Goal: Task Accomplishment & Management: Use online tool/utility

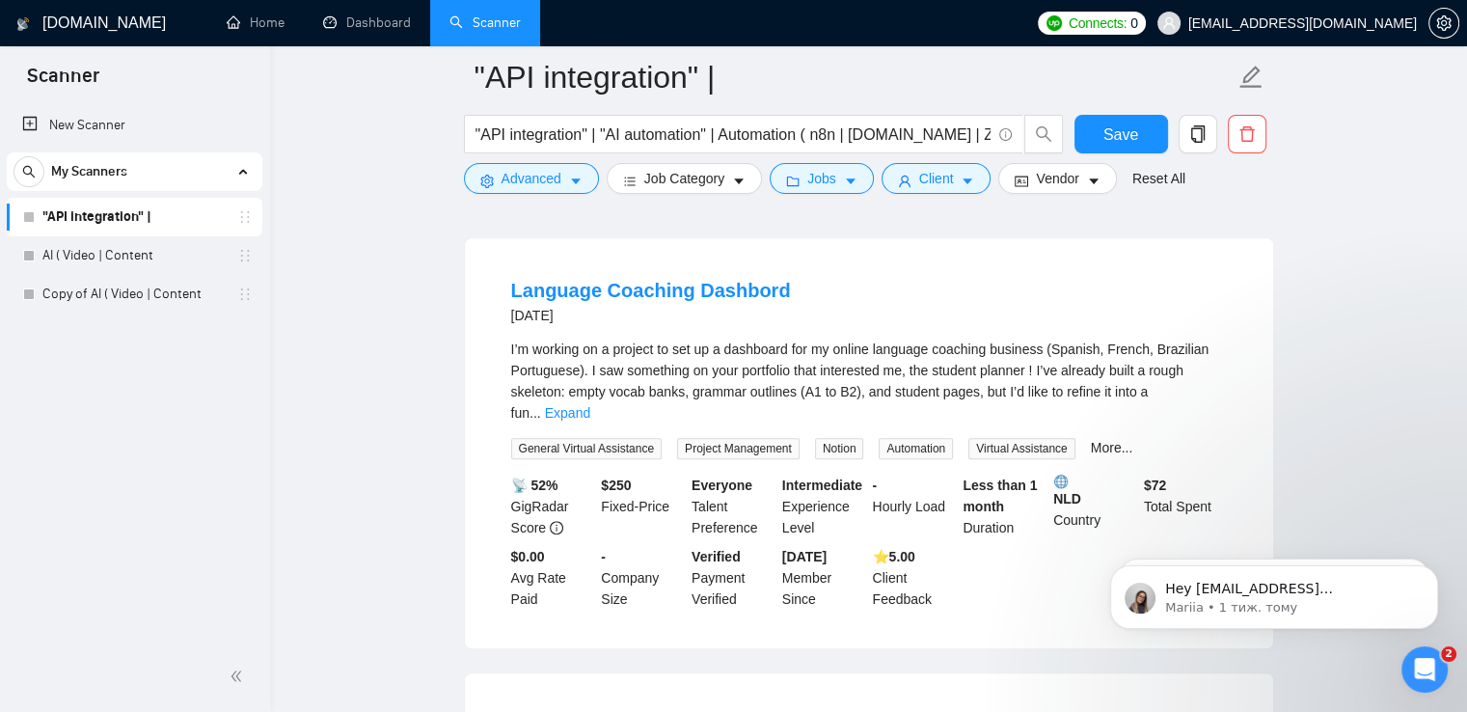
scroll to position [1937, 0]
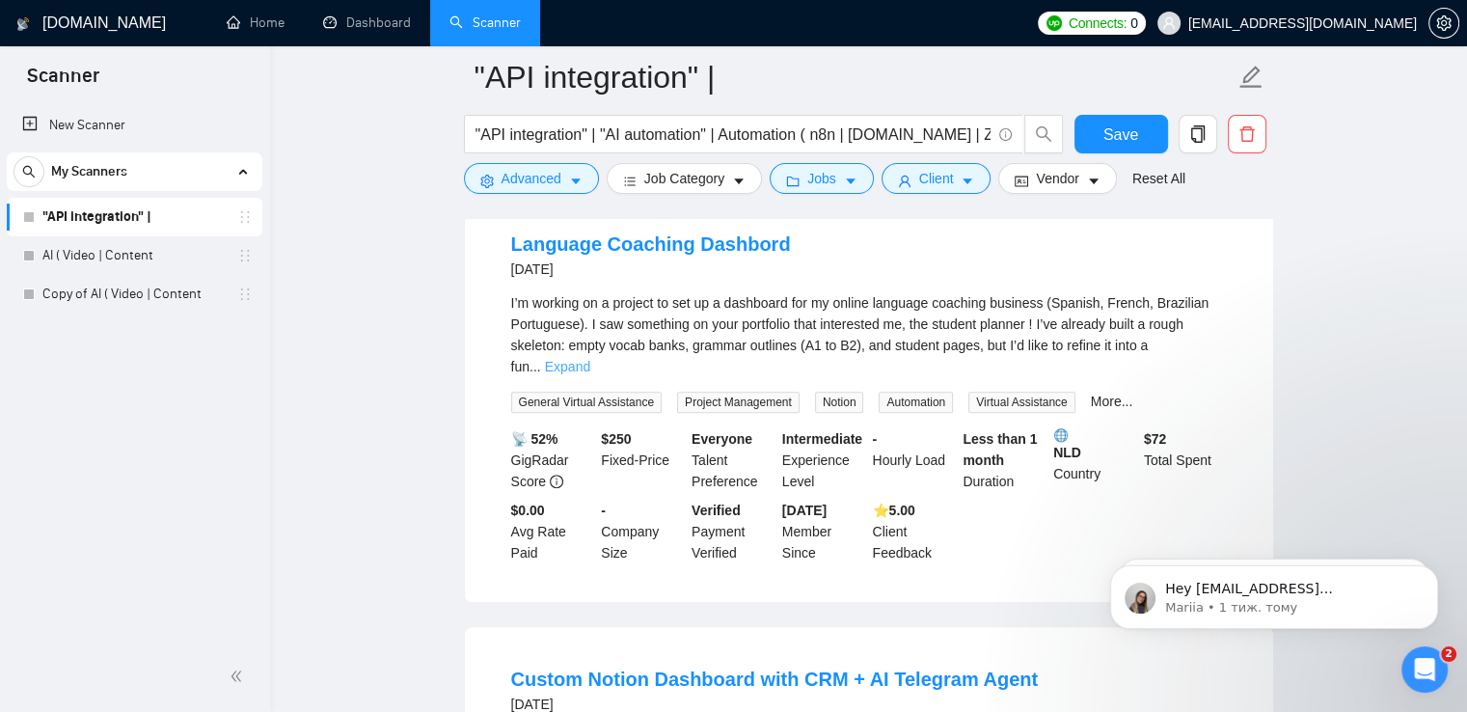
click at [590, 359] on link "Expand" at bounding box center [567, 366] width 45 height 15
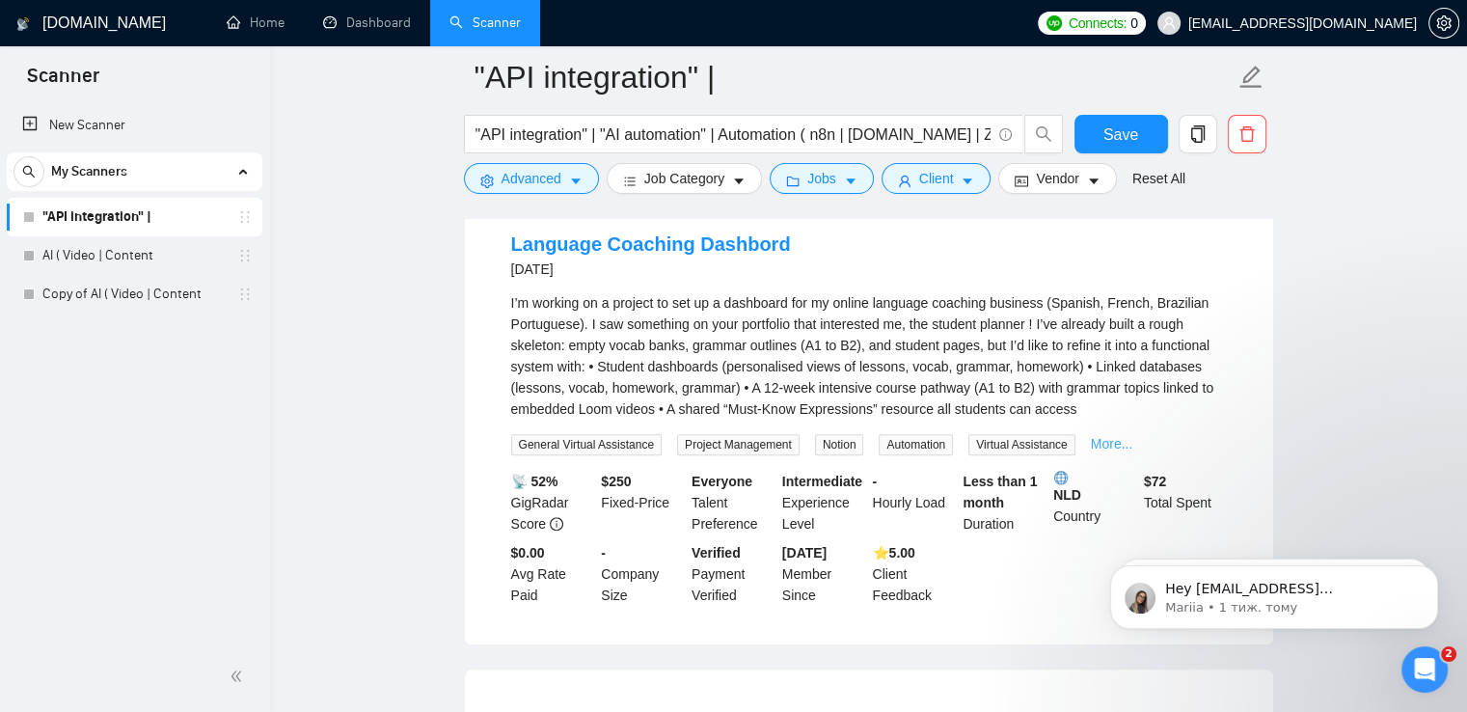
click at [1103, 436] on link "More..." at bounding box center [1112, 443] width 42 height 15
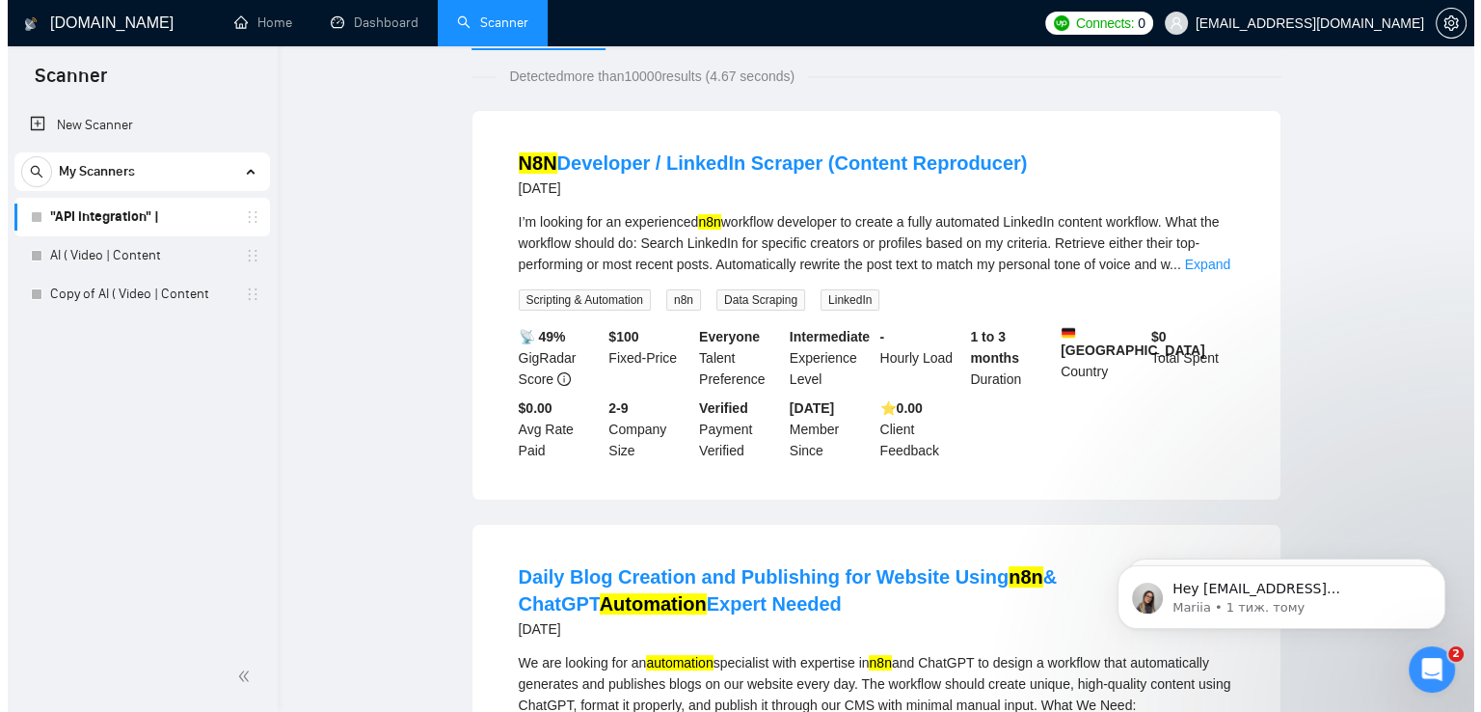
scroll to position [0, 0]
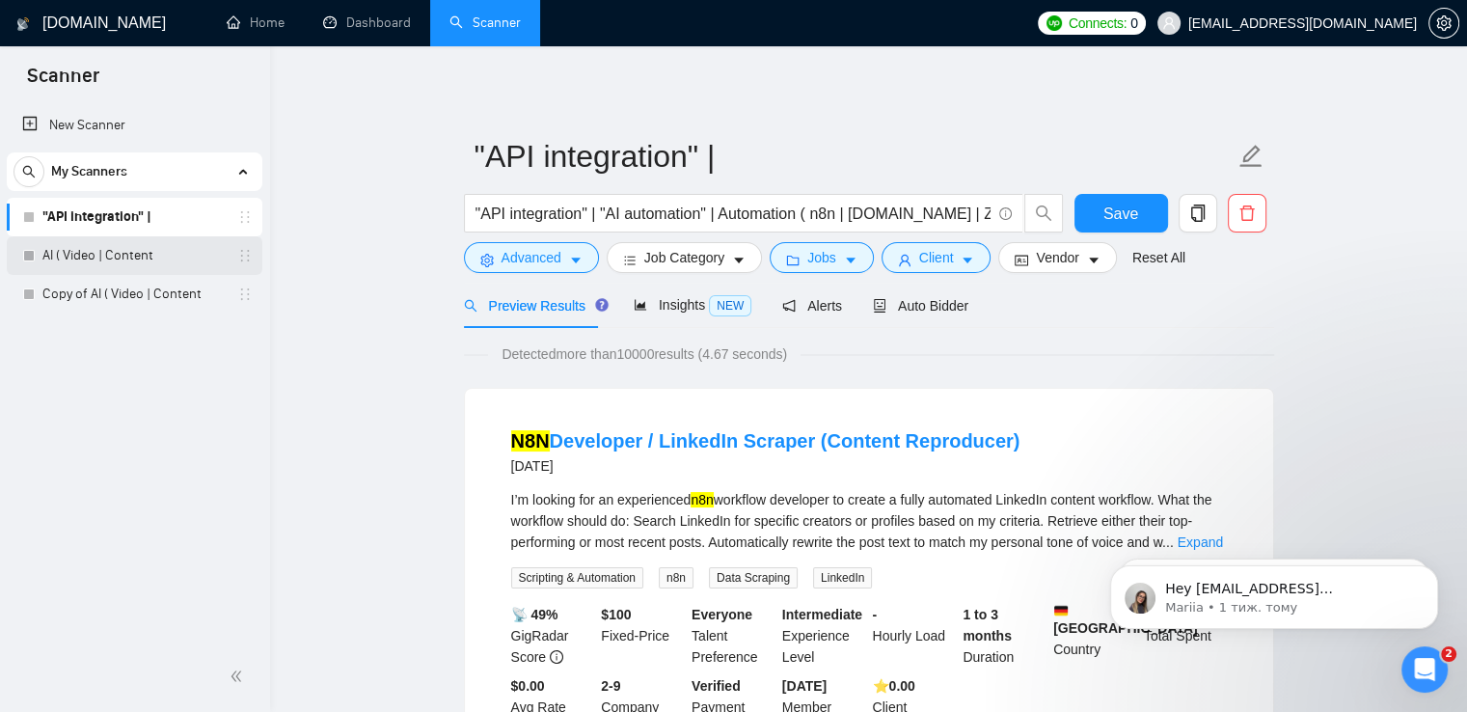
click at [169, 248] on link "AI ( Video | Content" at bounding box center [133, 255] width 183 height 39
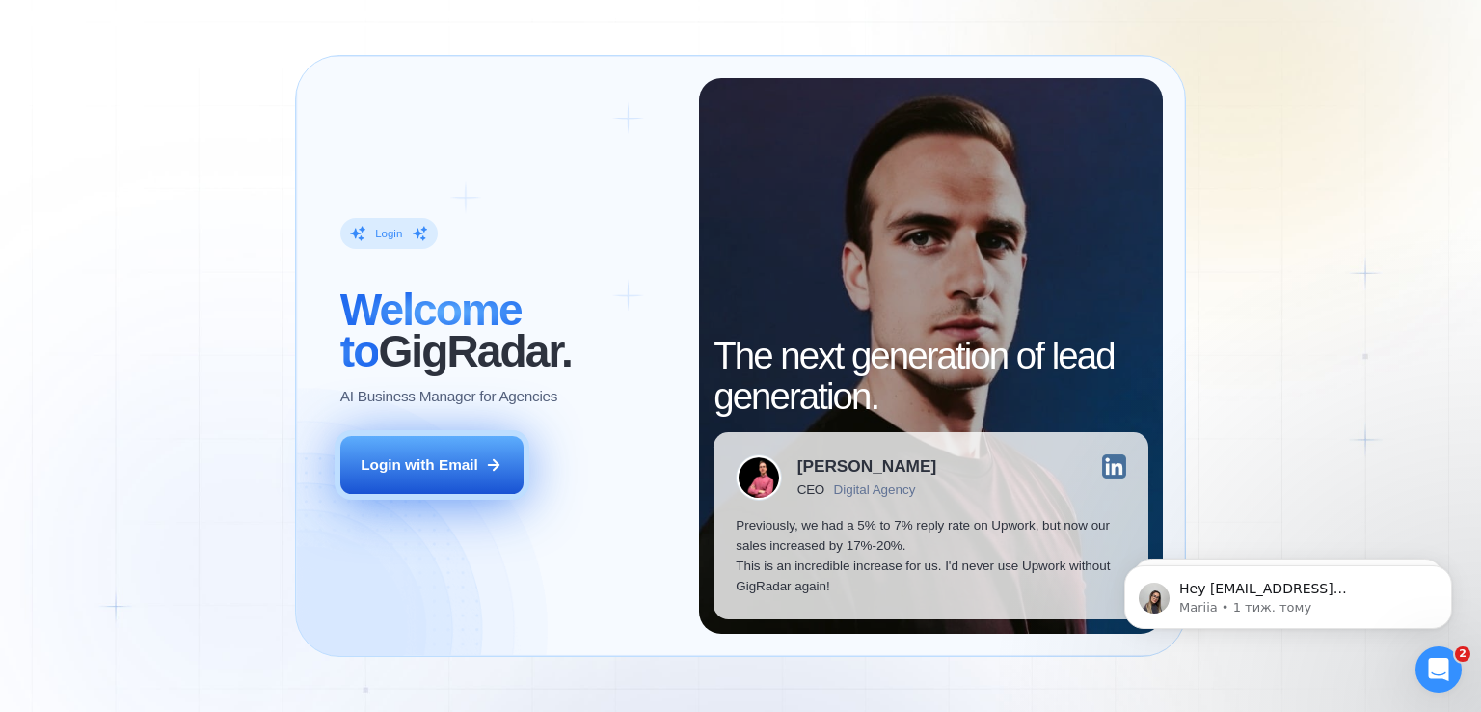
click at [395, 487] on button "Login with Email" at bounding box center [431, 465] width 183 height 58
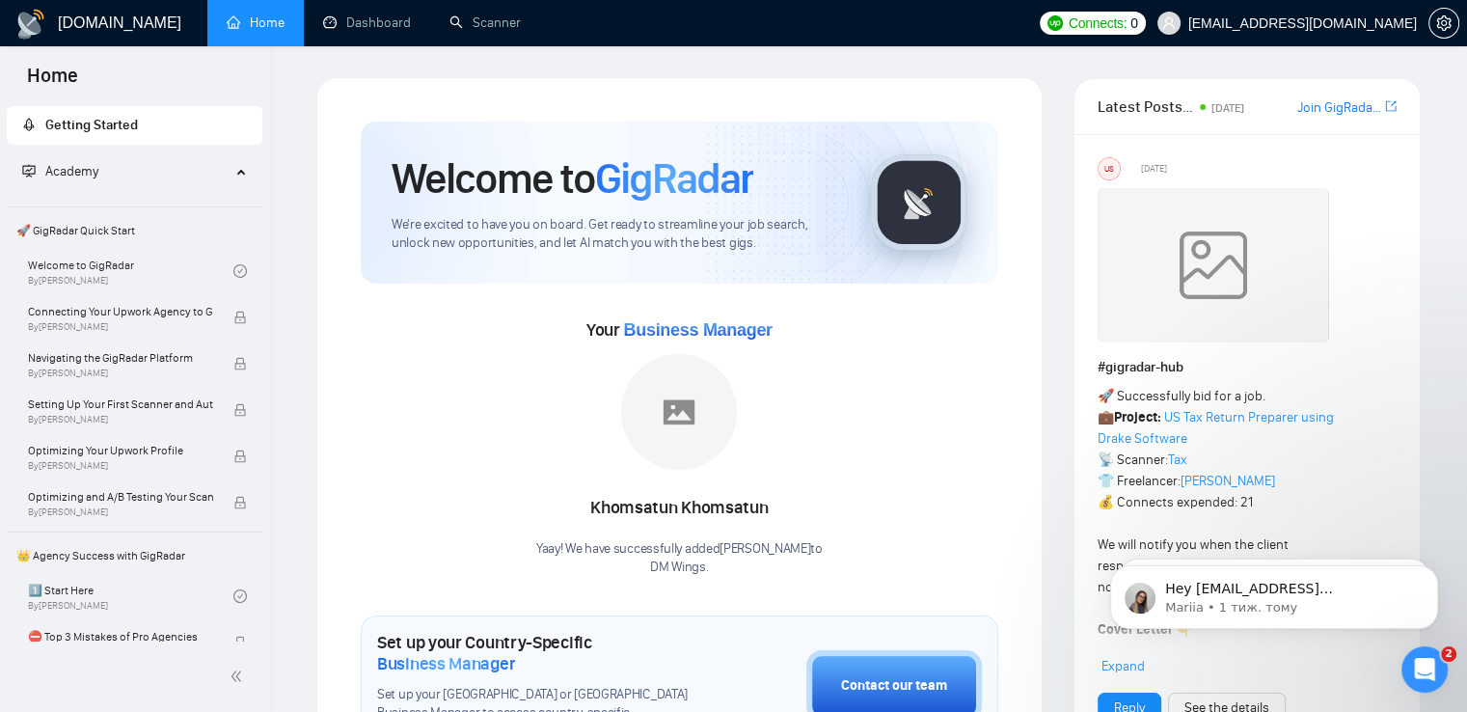
scroll to position [621, 0]
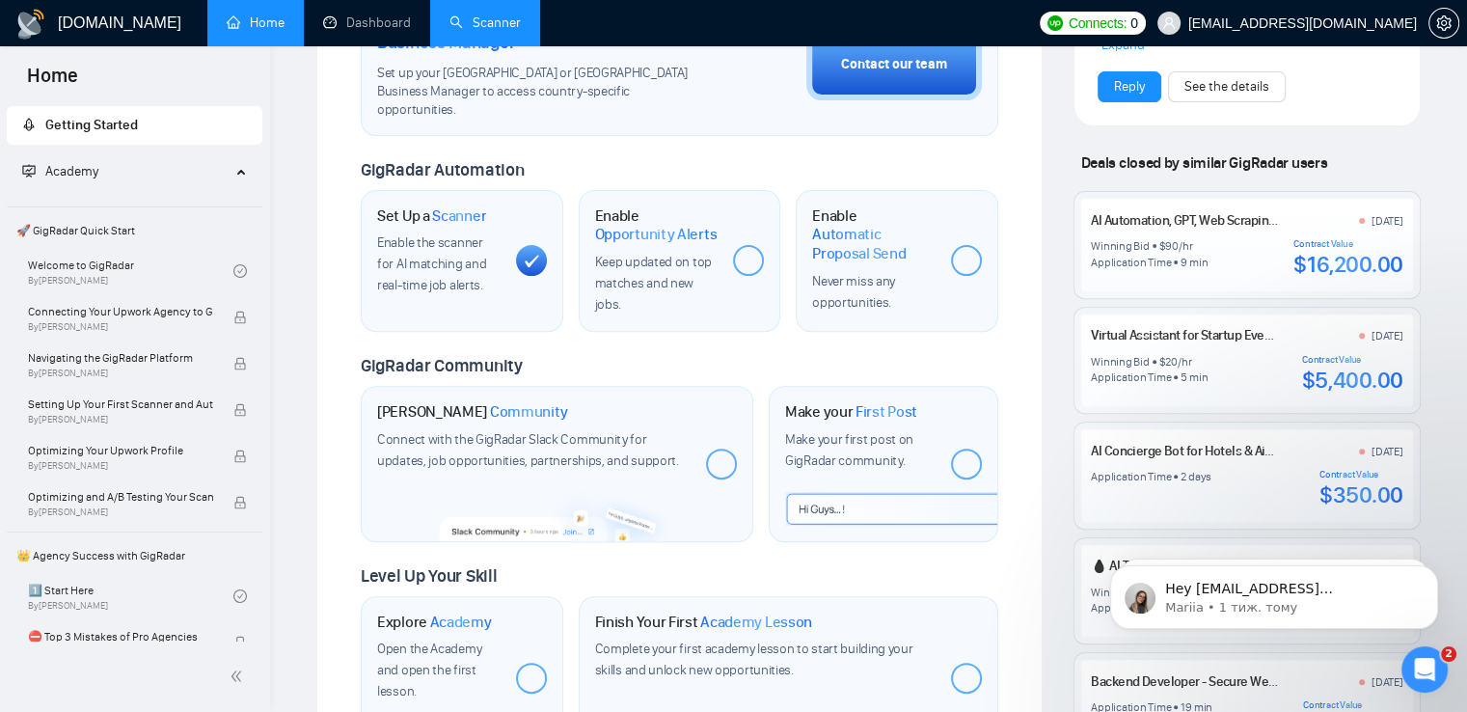
click at [502, 16] on link "Scanner" at bounding box center [484, 22] width 71 height 16
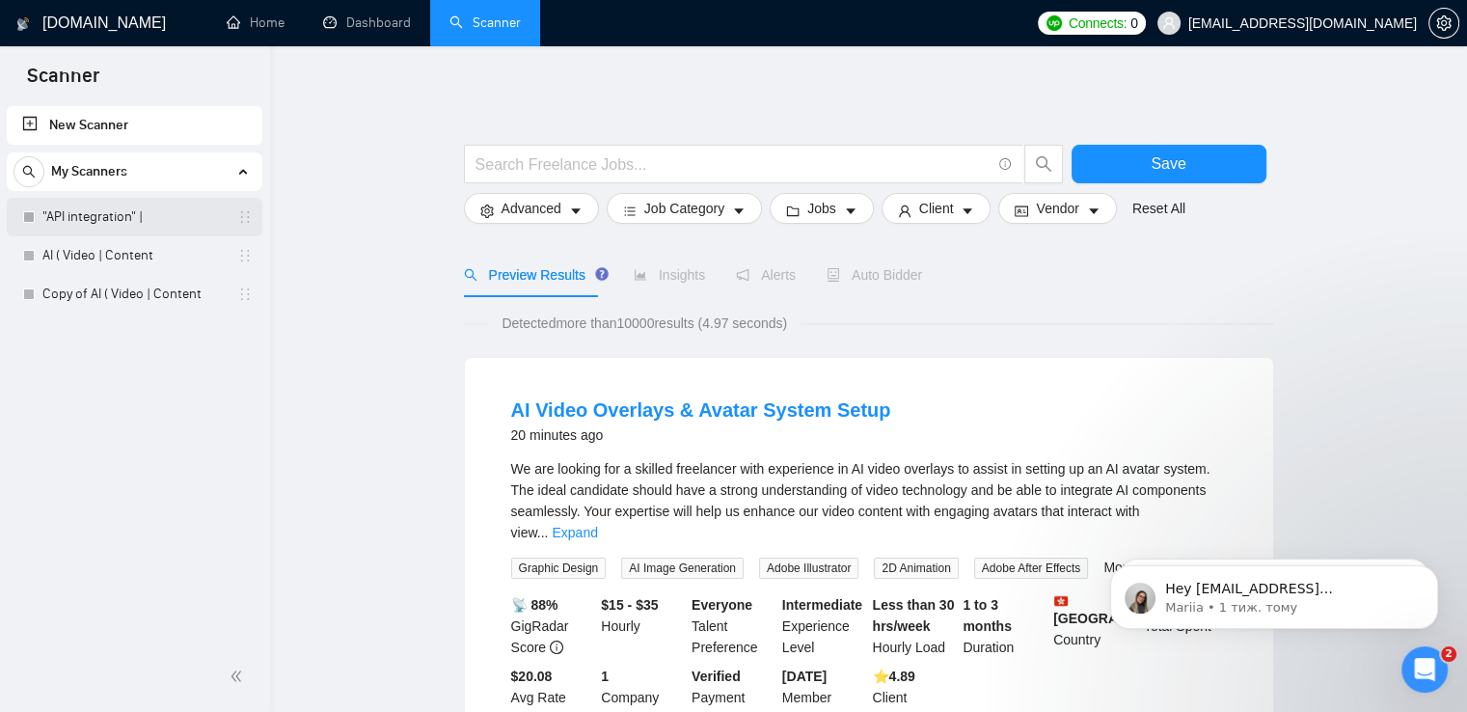
click at [198, 213] on link ""API integration" |" at bounding box center [133, 217] width 183 height 39
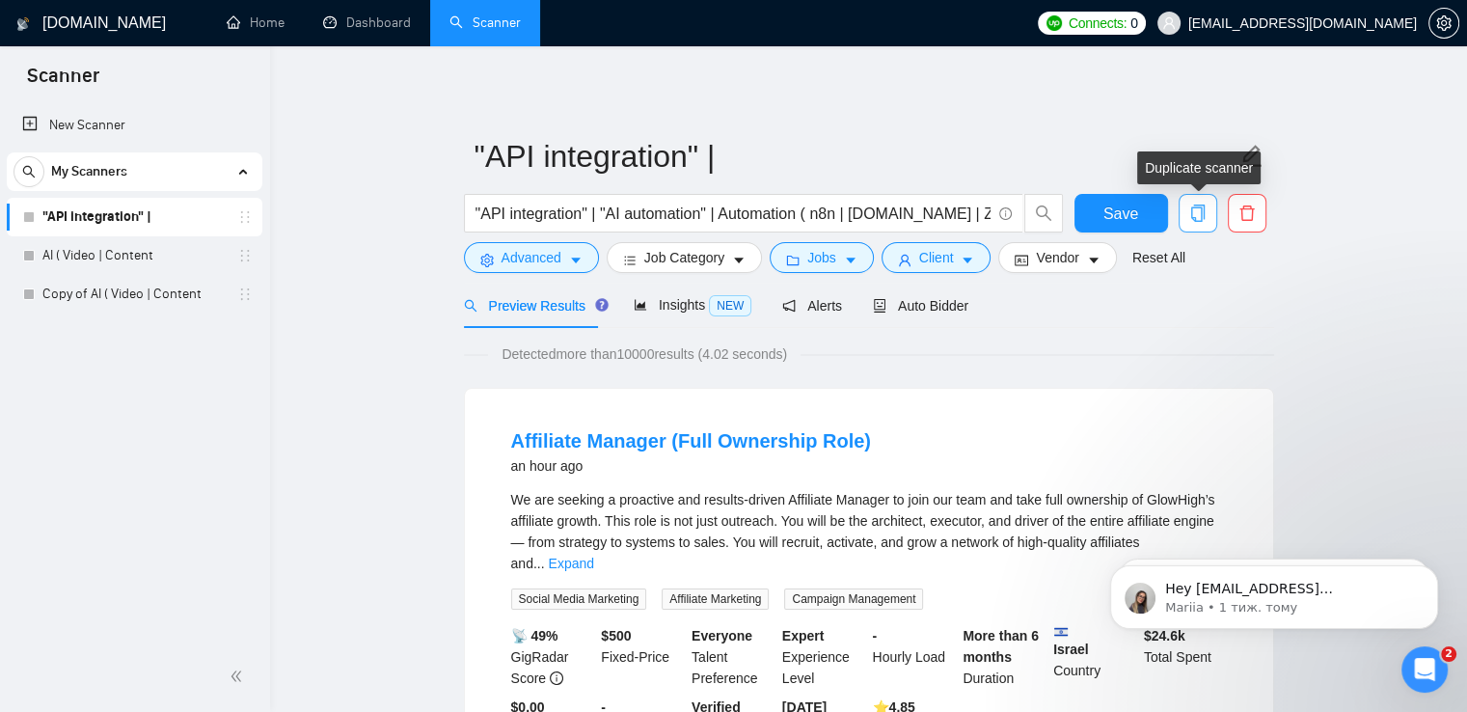
click at [1199, 221] on icon "copy" at bounding box center [1197, 212] width 14 height 17
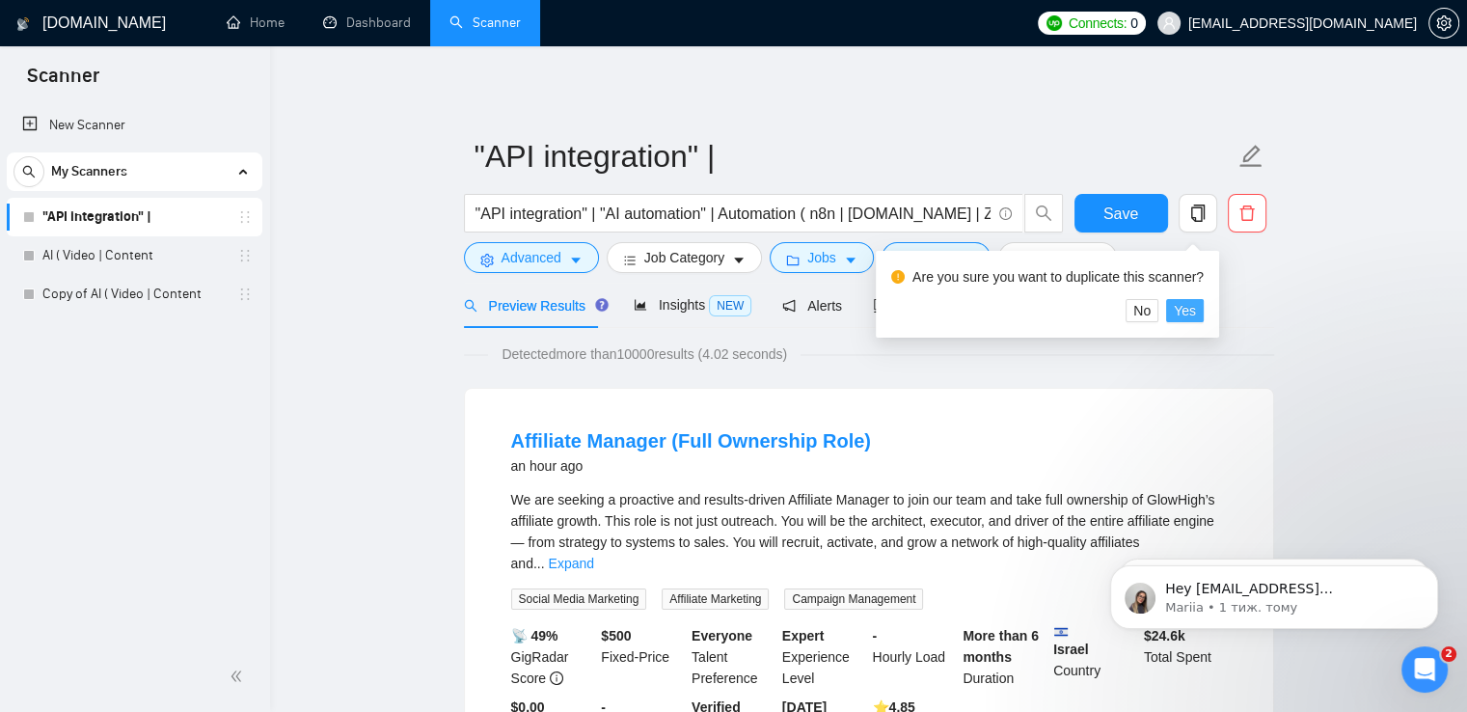
click at [1182, 312] on span "Yes" at bounding box center [1185, 310] width 22 height 21
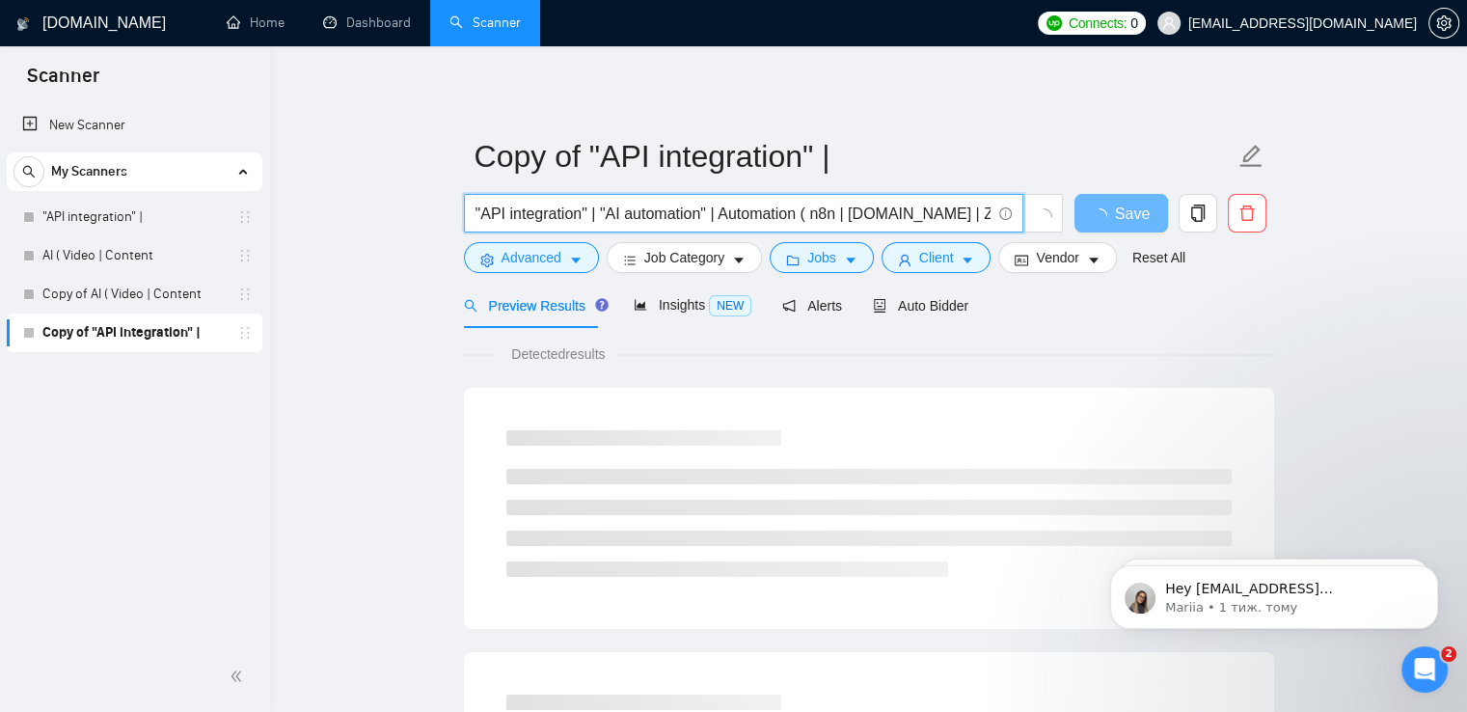
click at [989, 219] on input ""API integration" | "AI automation" | Automation ( n8n | [DOMAIN_NAME] | Zapier…" at bounding box center [732, 214] width 515 height 24
drag, startPoint x: 989, startPoint y: 219, endPoint x: 296, endPoint y: 283, distance: 695.4
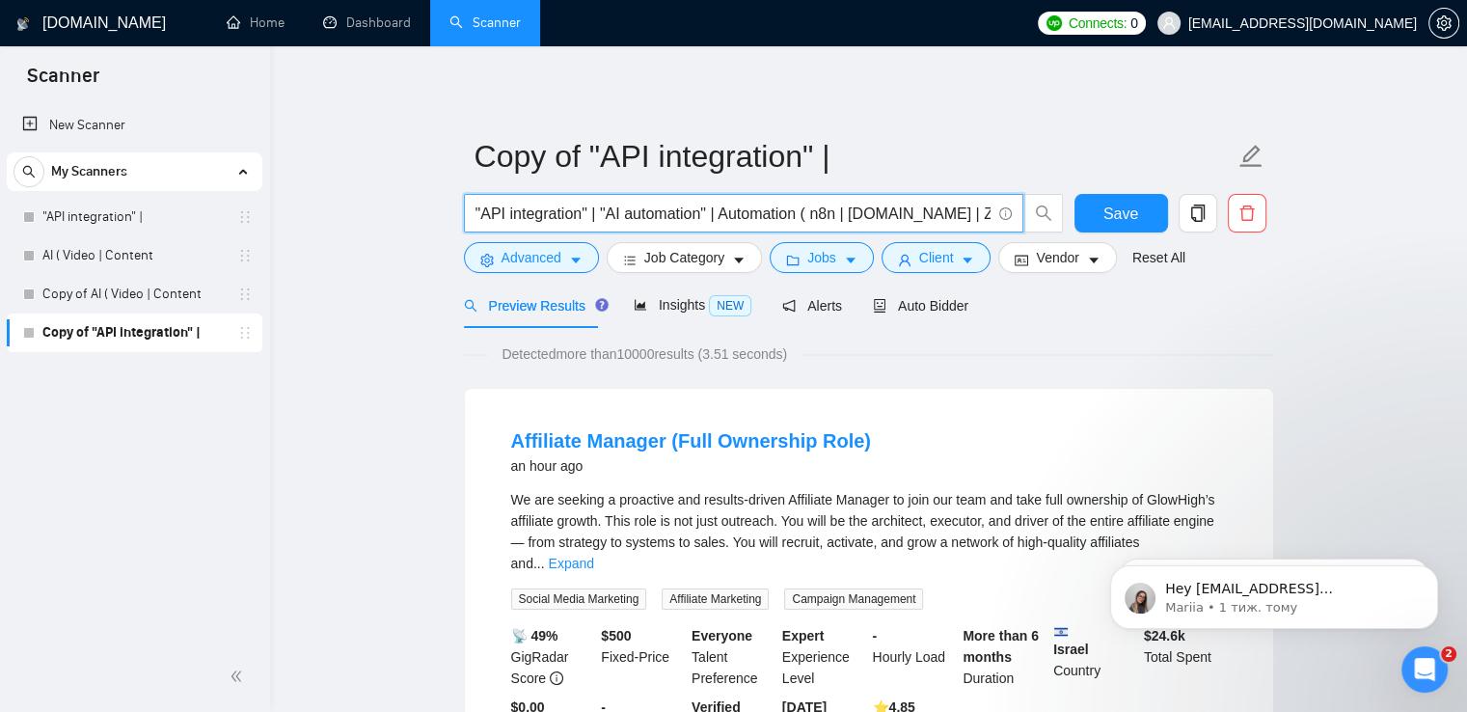
paste input "ai ((automat*) | (integrat*) | "voice agent" | GPT"
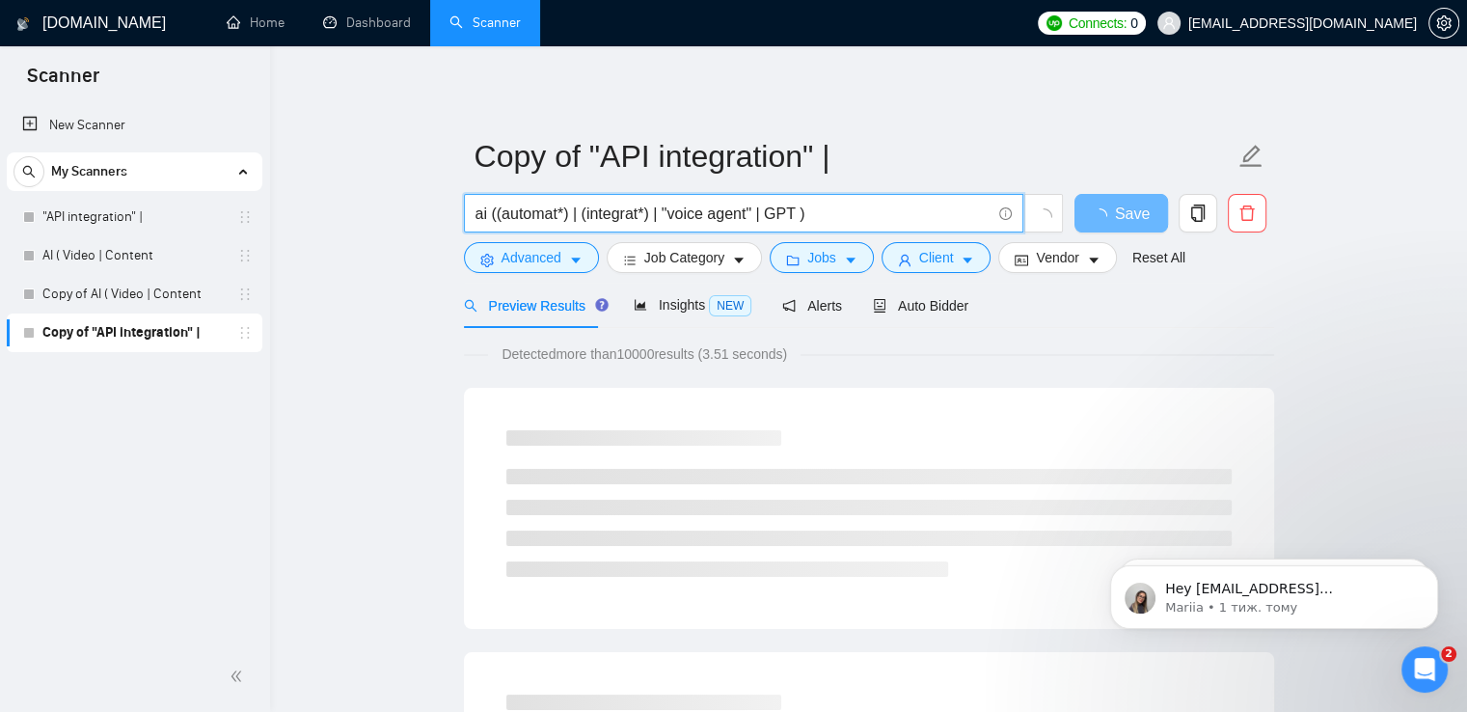
type input "ai ((automat*) | (integrat*) | "voice agent" | GPT )"
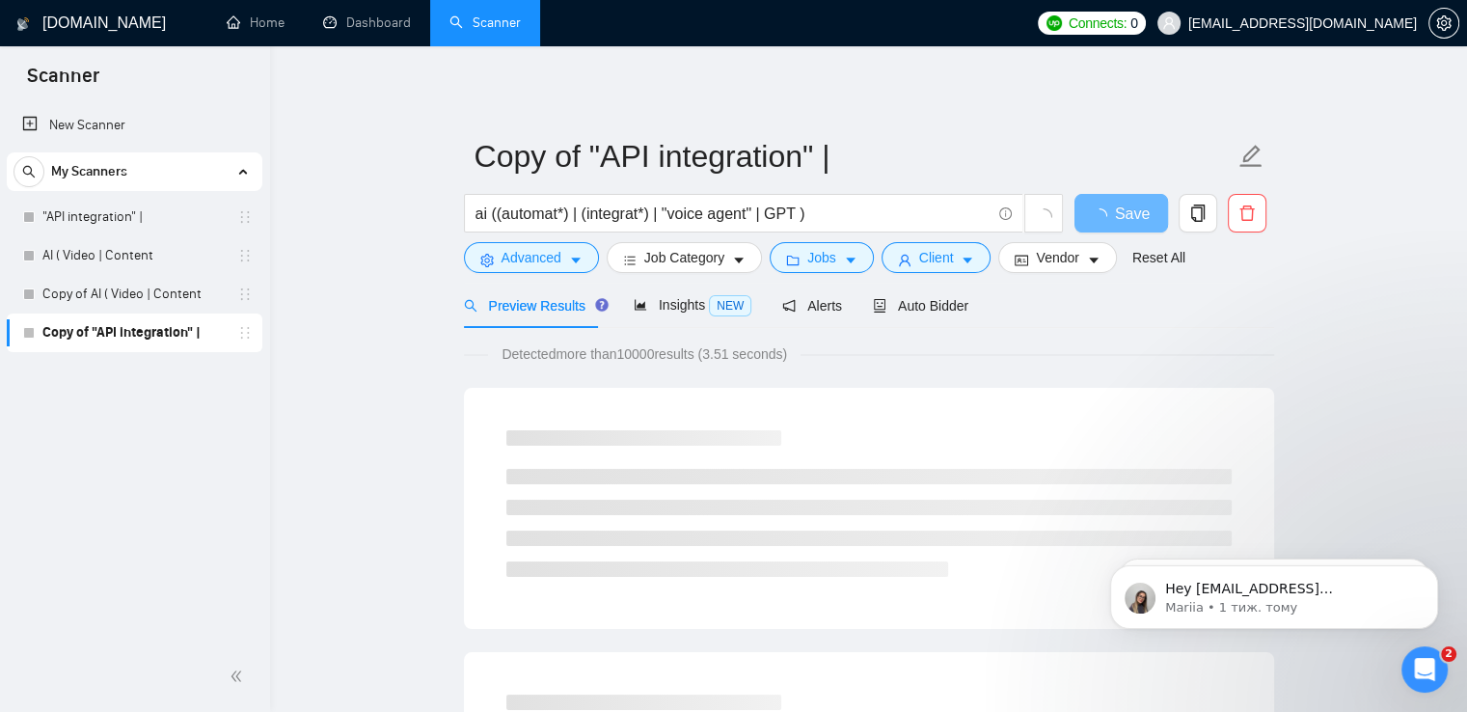
drag, startPoint x: 200, startPoint y: 333, endPoint x: 93, endPoint y: 387, distance: 119.9
click at [93, 387] on div "New Scanner My Scanners "API integration" | AI ( Video | Content Copy of AI ( V…" at bounding box center [135, 371] width 270 height 539
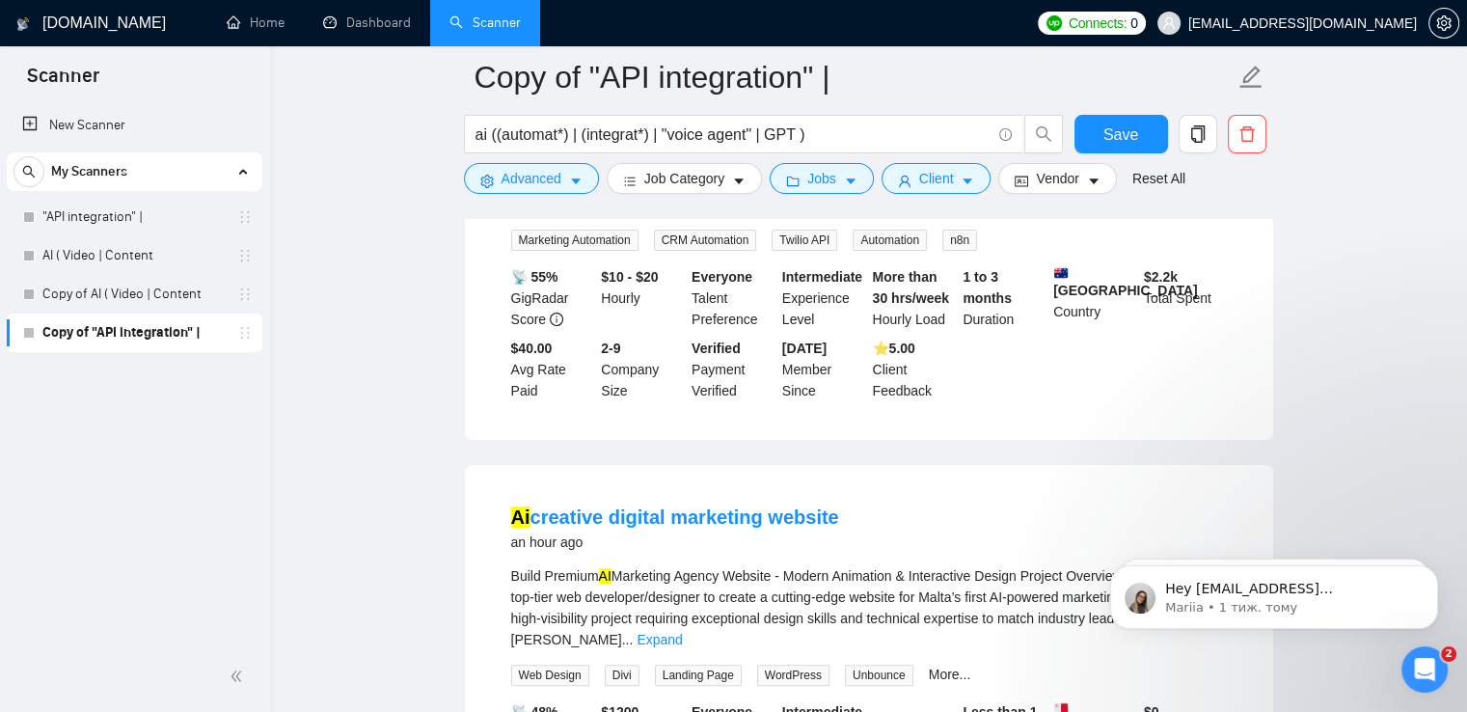
scroll to position [354, 0]
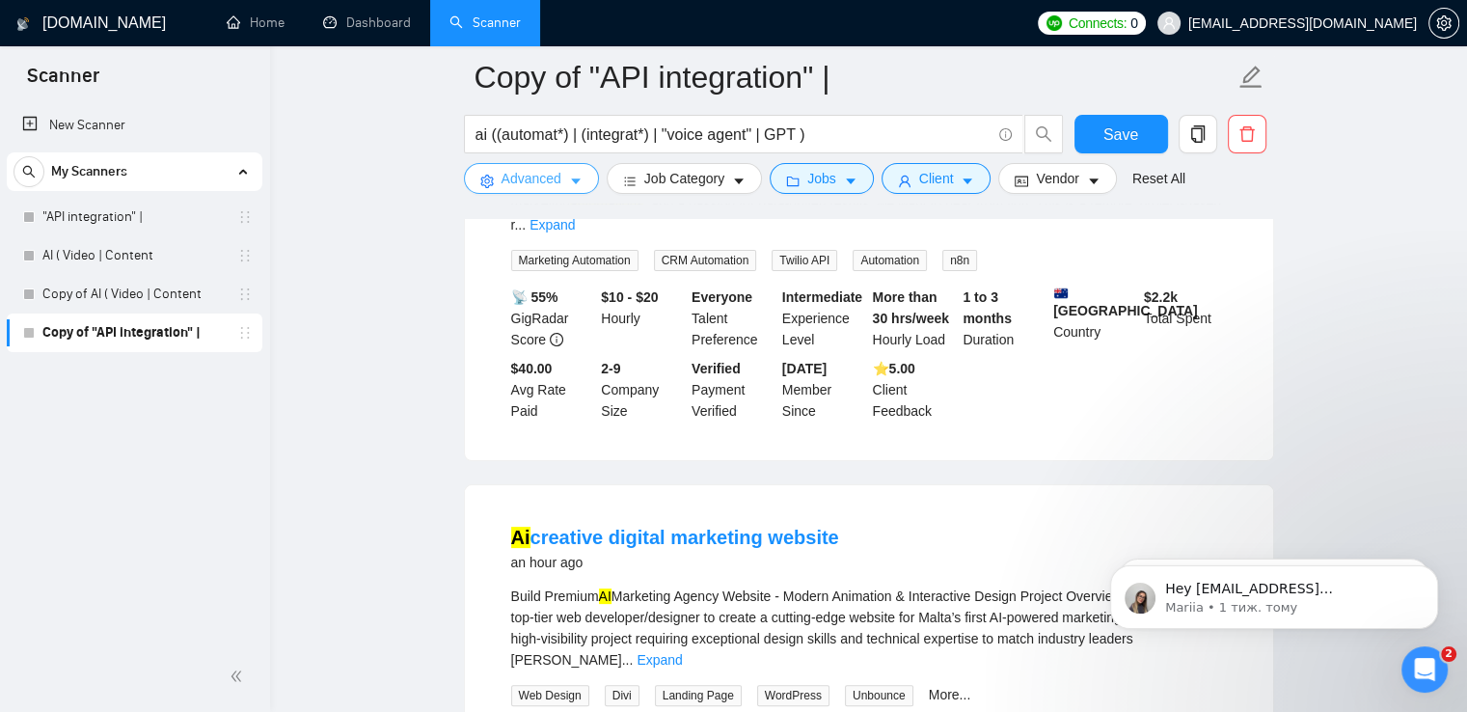
click at [552, 178] on span "Advanced" at bounding box center [532, 178] width 60 height 21
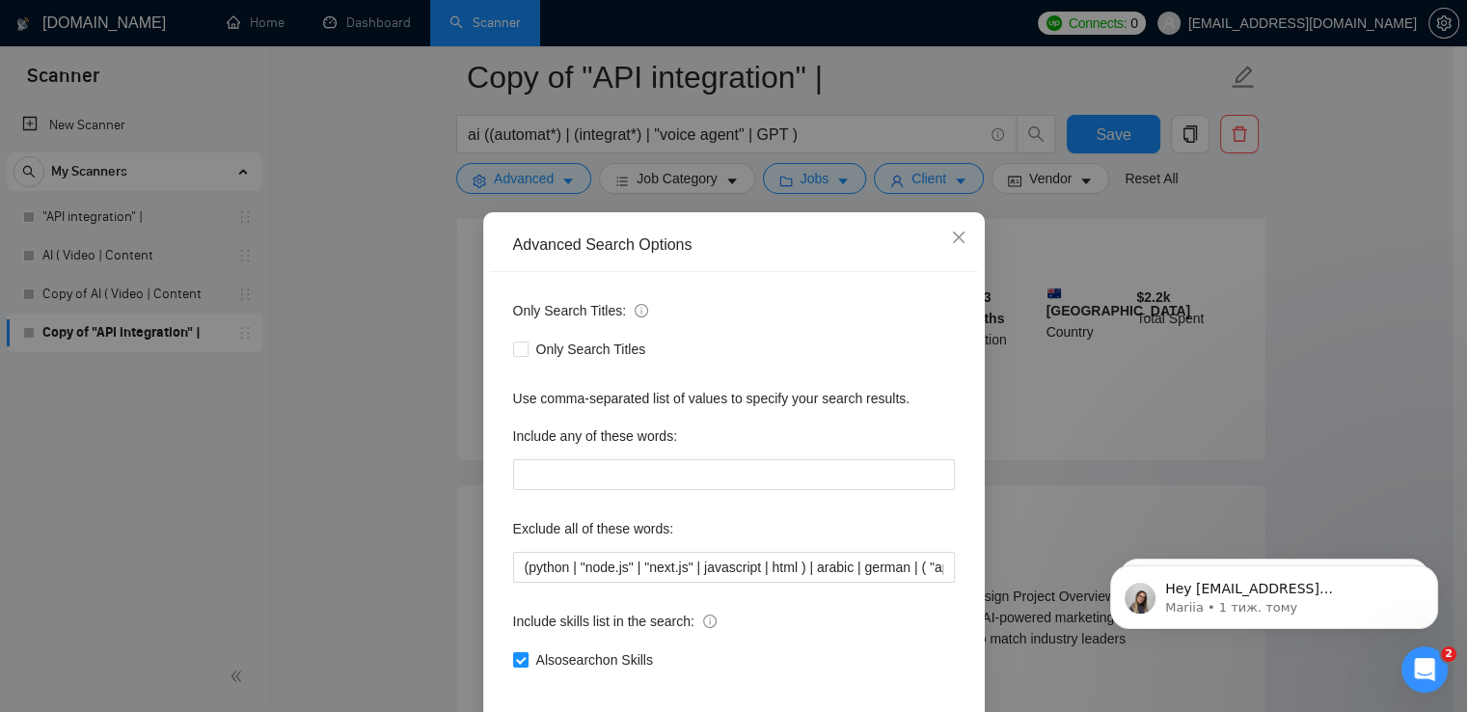
scroll to position [91, 0]
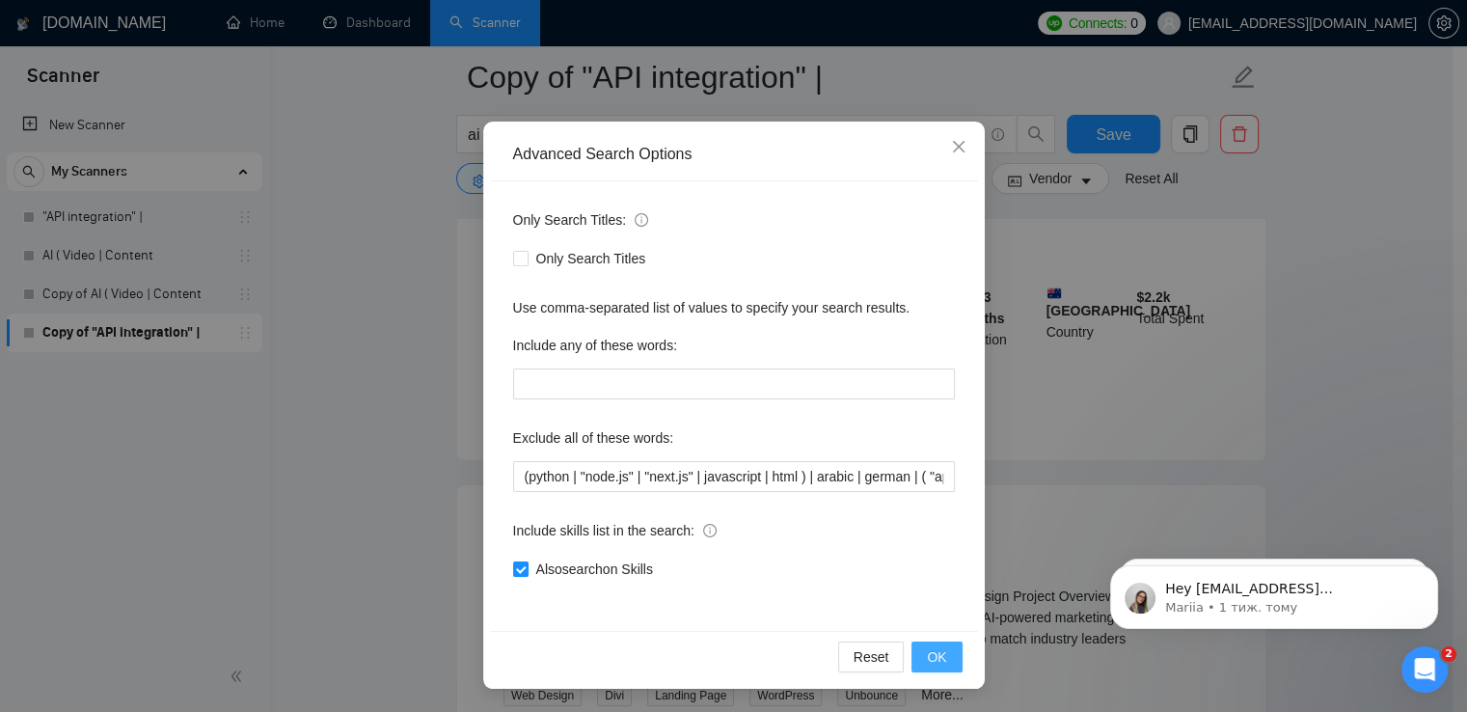
click at [935, 653] on span "OK" at bounding box center [936, 656] width 19 height 21
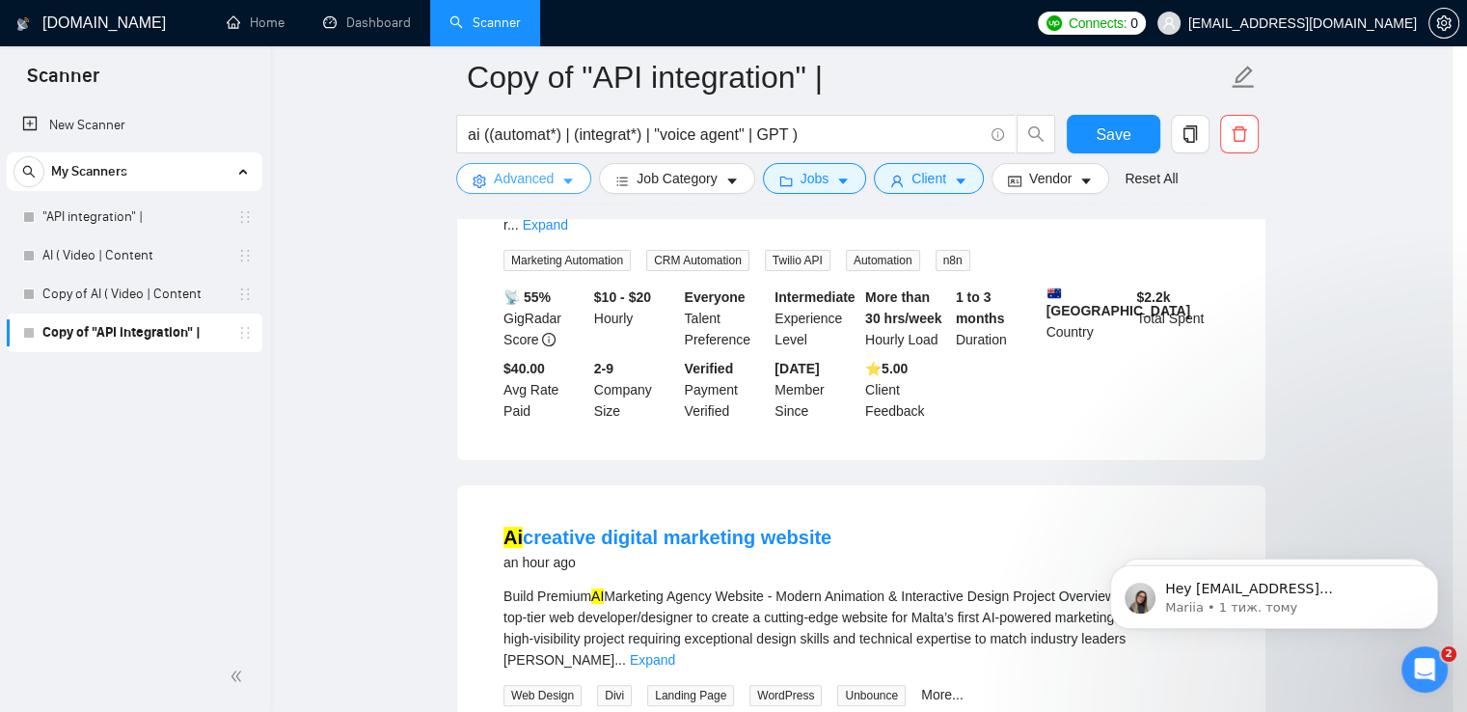
scroll to position [0, 0]
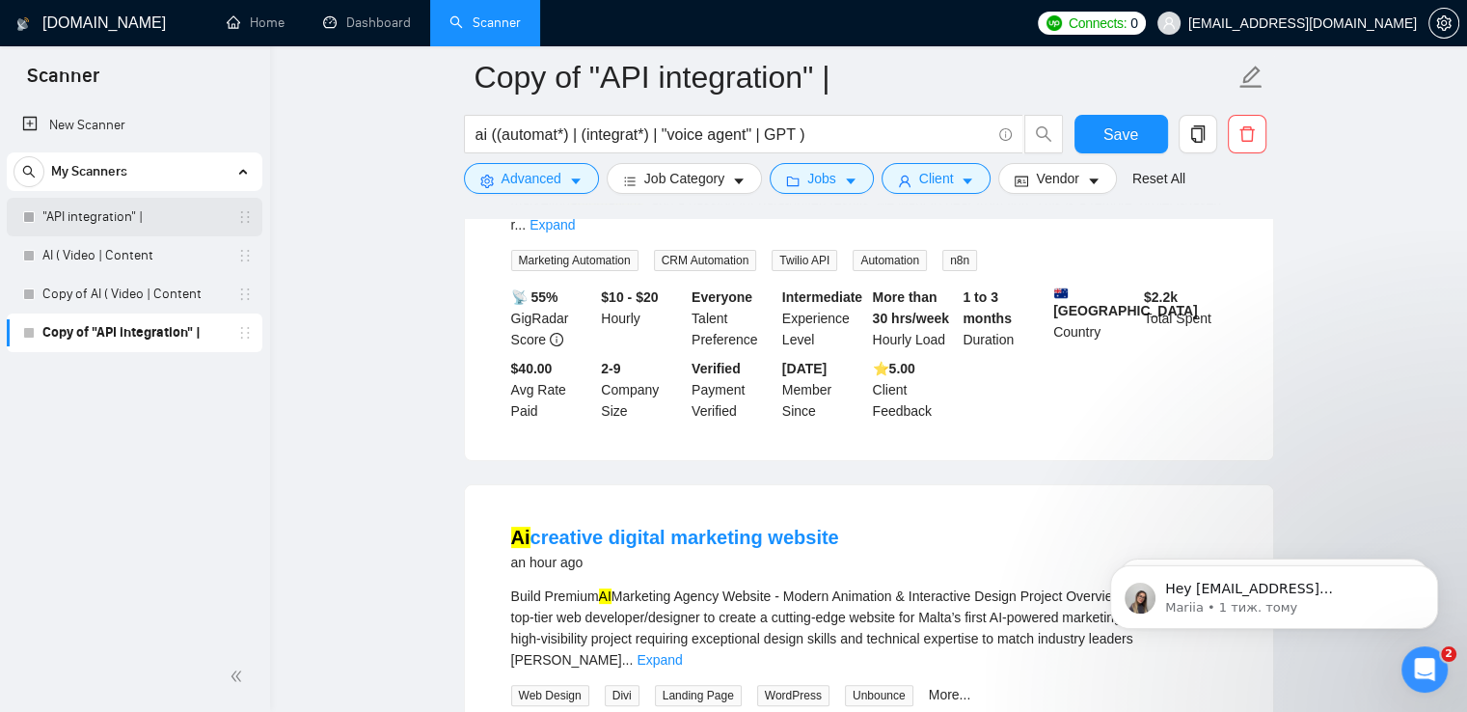
click at [74, 224] on link ""API integration" |" at bounding box center [133, 217] width 183 height 39
click at [1134, 139] on span "Save" at bounding box center [1120, 134] width 35 height 24
